Goal: Task Accomplishment & Management: Manage account settings

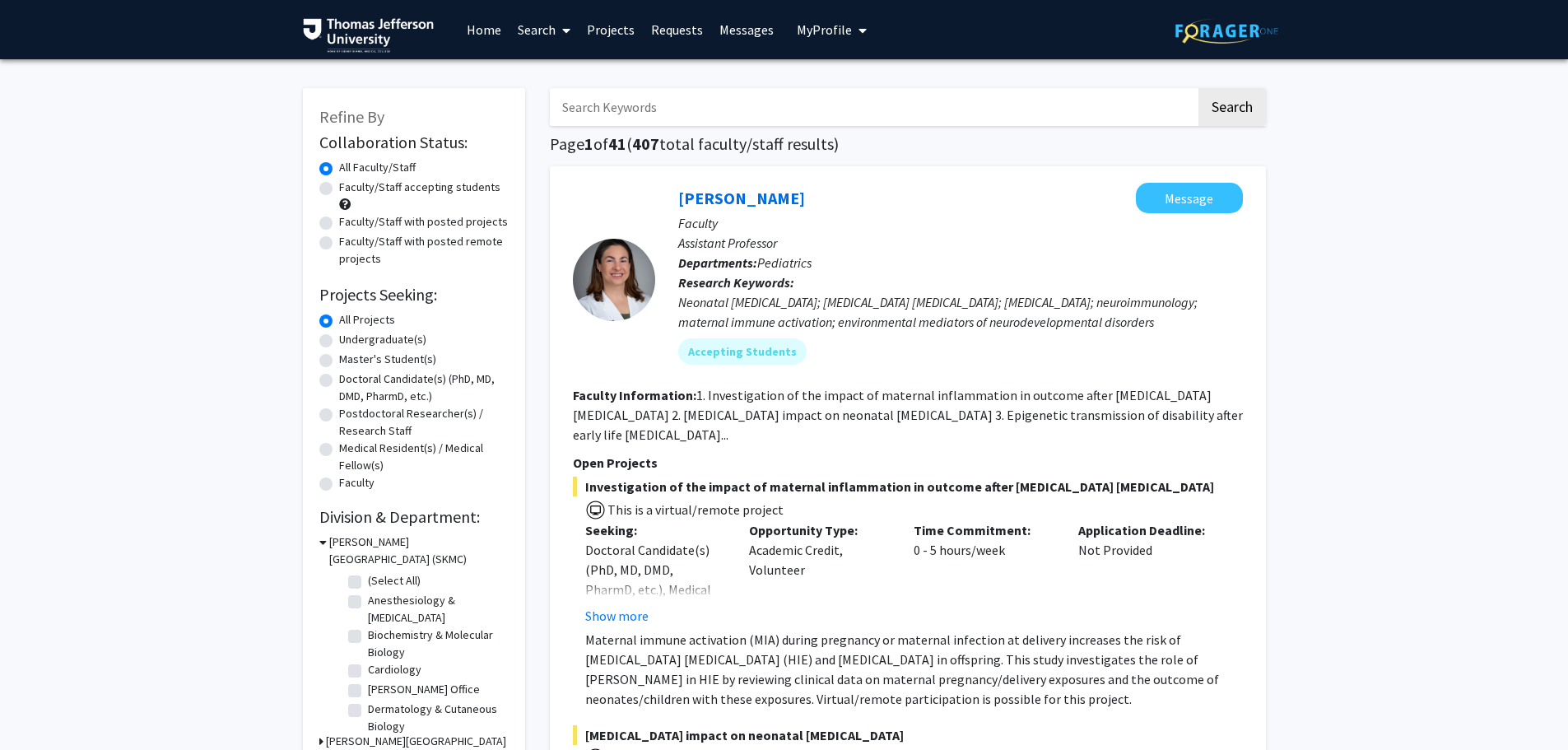
click at [671, 23] on link "Requests" at bounding box center [676, 29] width 68 height 58
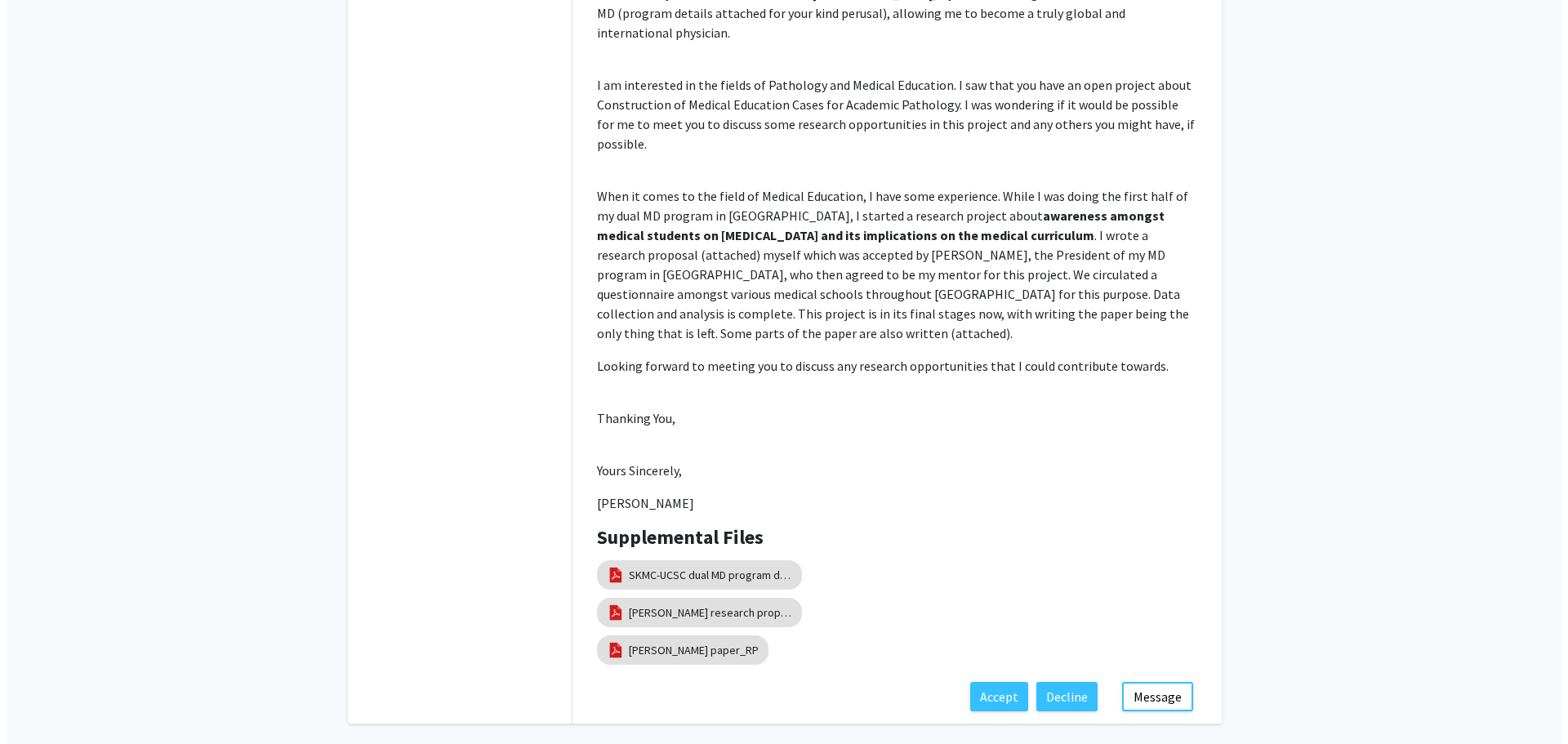
scroll to position [441, 0]
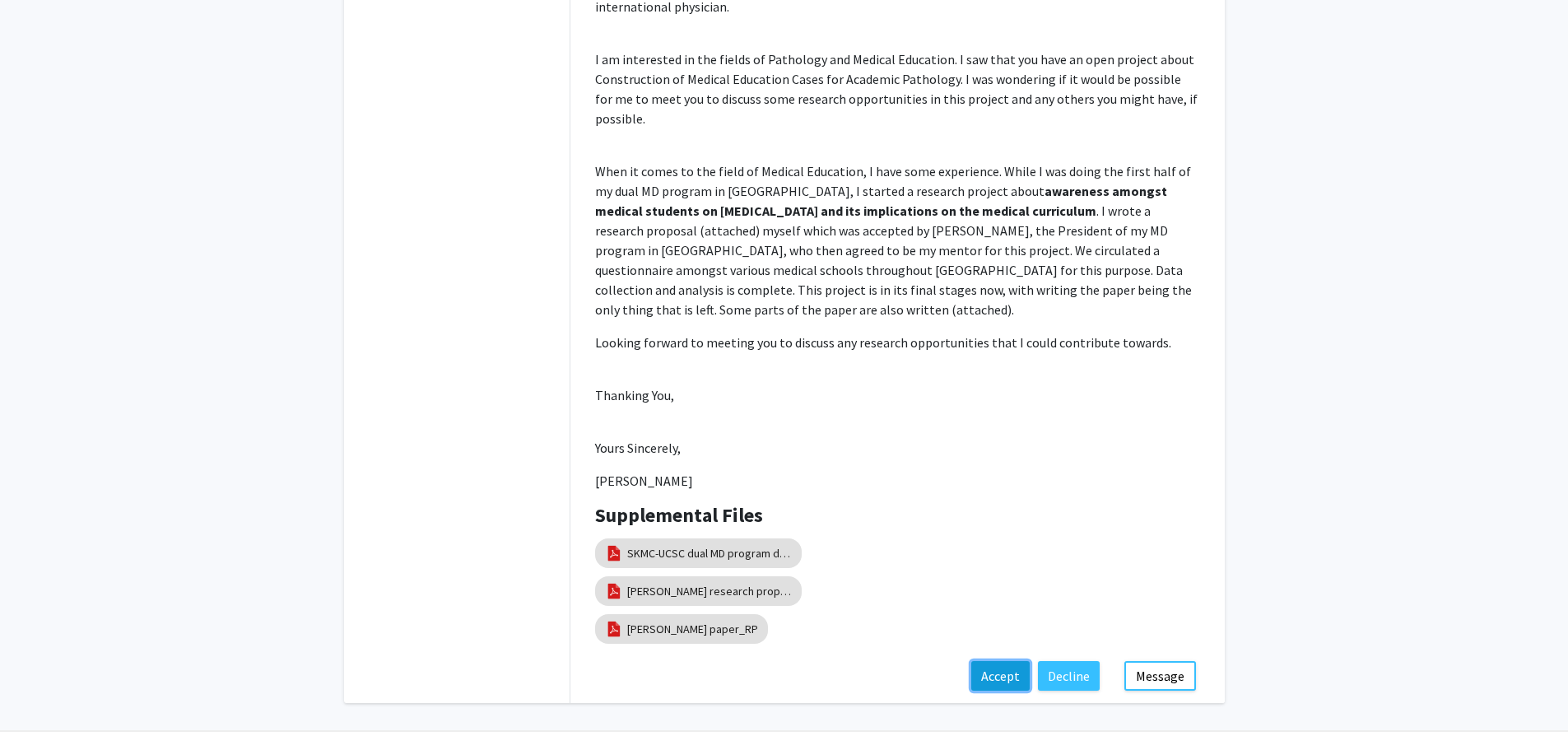
click at [1019, 661] on button "Accept" at bounding box center [1000, 676] width 59 height 29
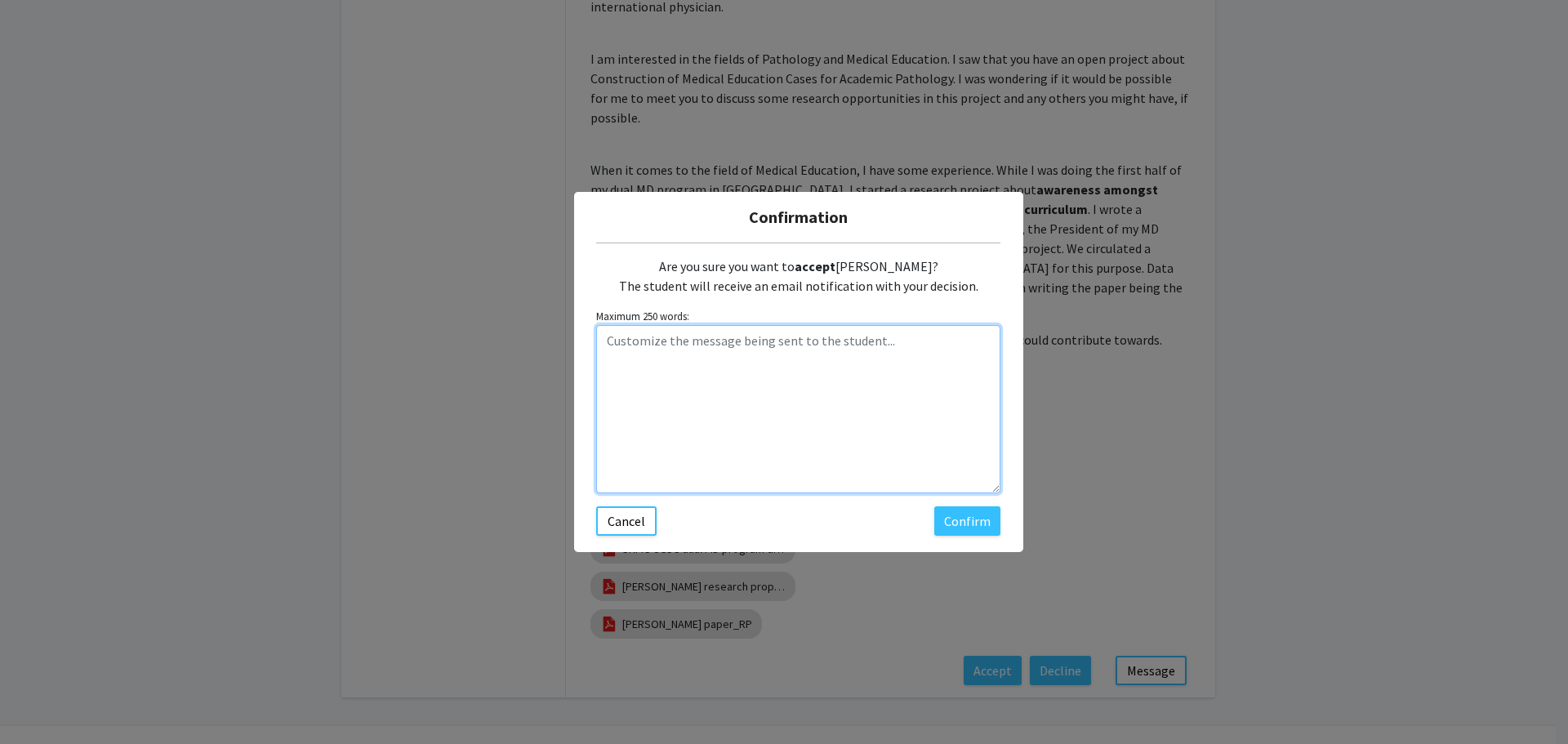
click at [859, 373] on textarea "Customize the message being sent to the student..." at bounding box center [799, 408] width 405 height 168
click at [975, 338] on textarea "Neglected to hit "accept" on this before; looking forward to our talk" at bounding box center [799, 408] width 405 height 168
type textarea "Neglected to hit "accept" on this before; looking forward to our talk this even…"
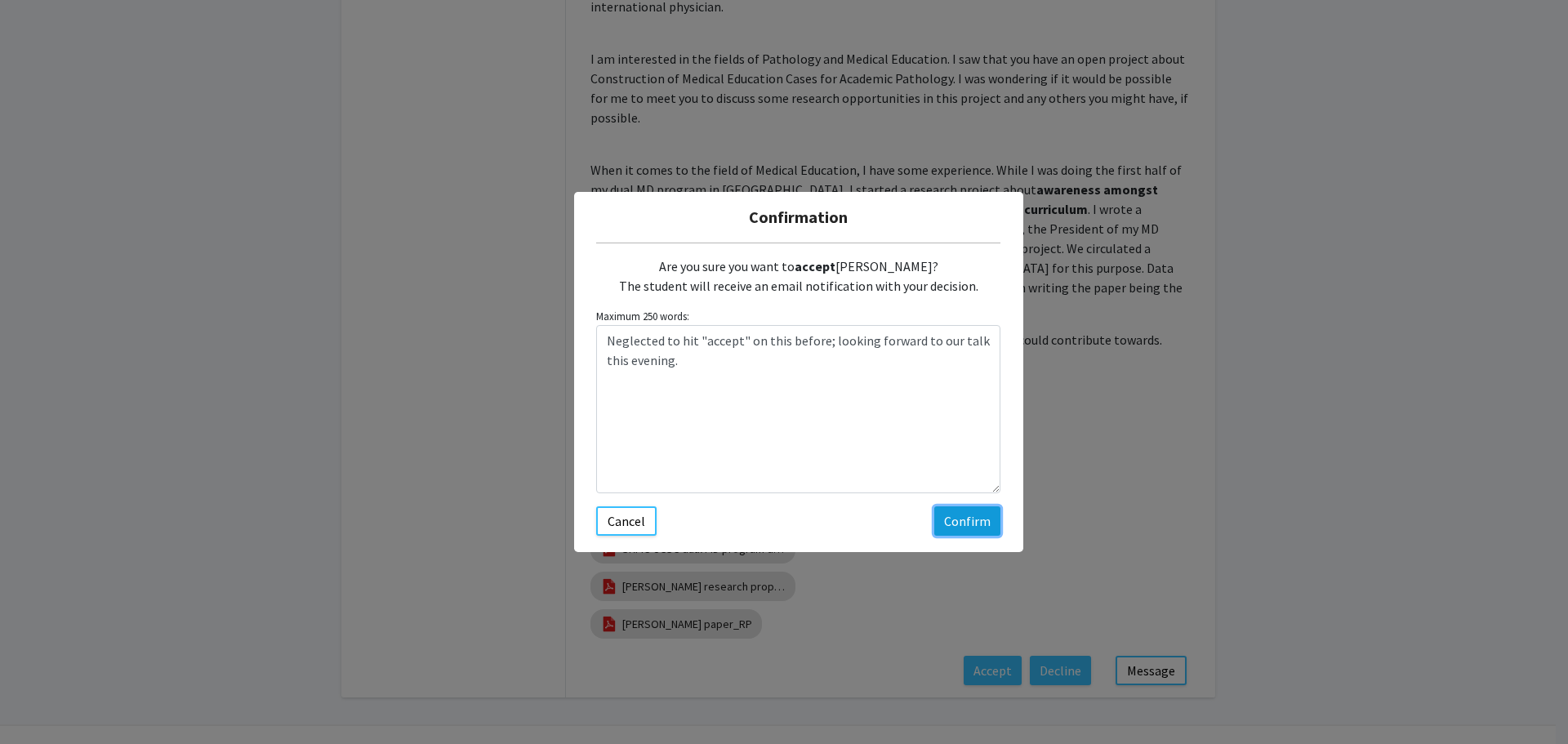
click at [968, 526] on button "Confirm" at bounding box center [967, 521] width 66 height 29
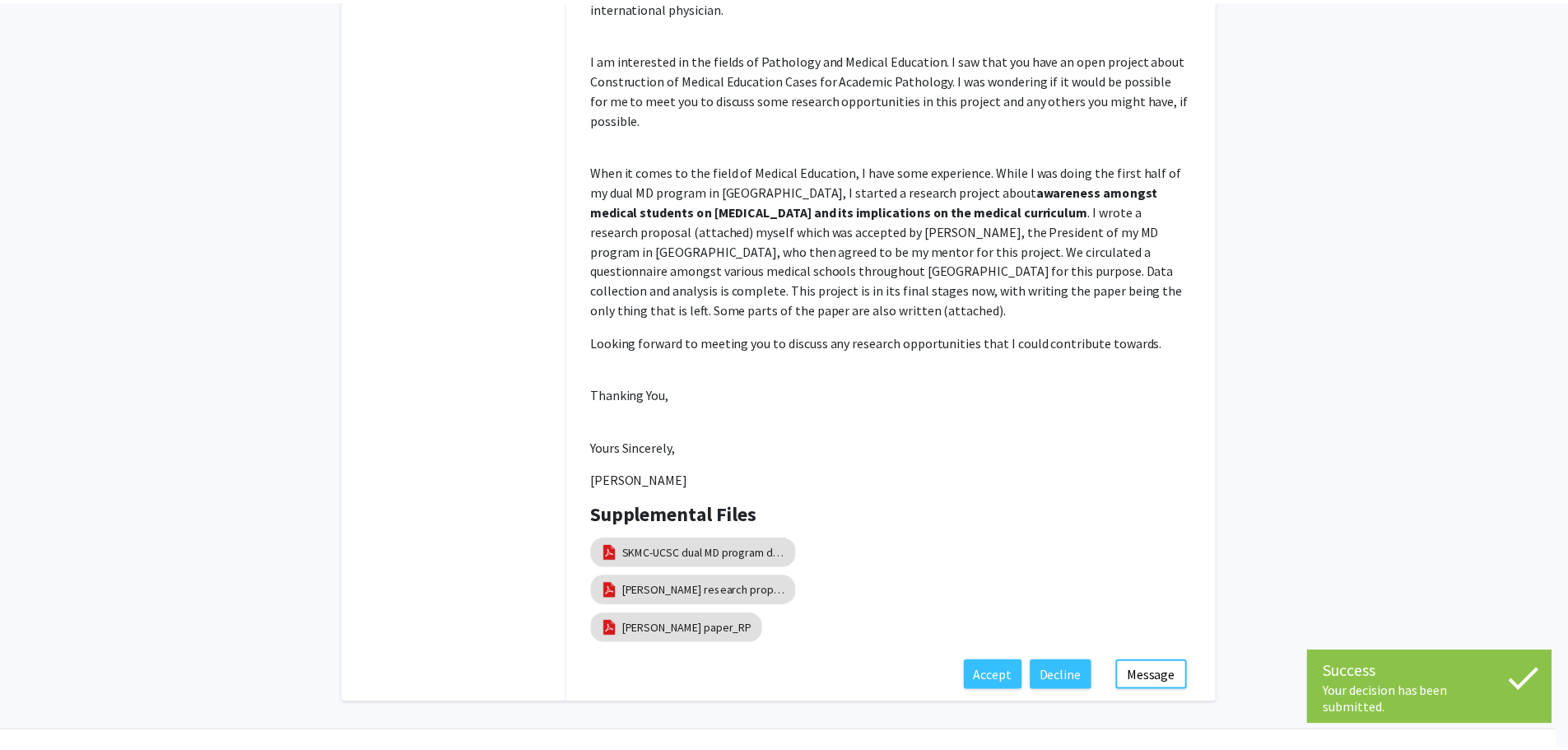
scroll to position [1, 0]
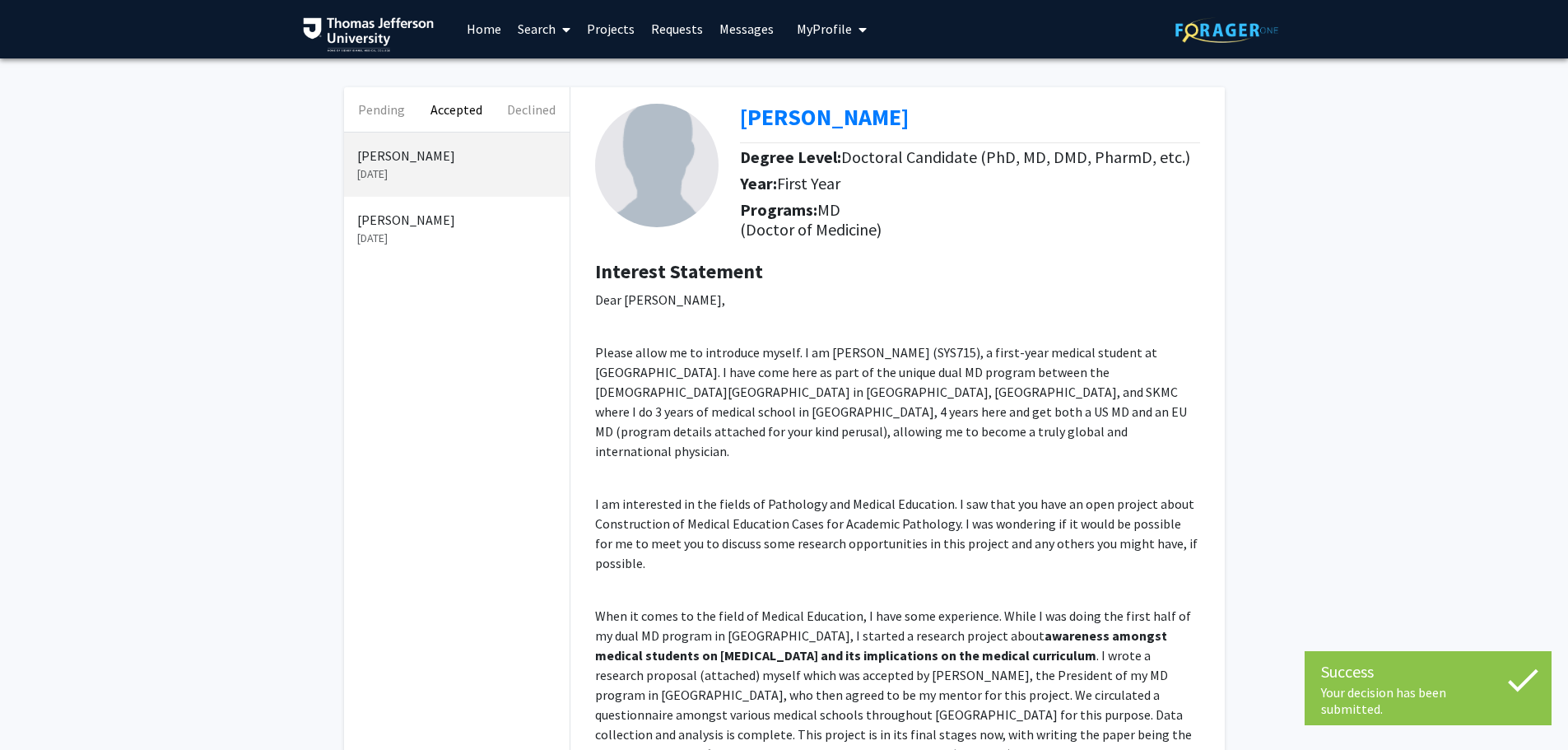
click at [387, 238] on p "[DATE]" at bounding box center [457, 239] width 199 height 18
